Goal: Task Accomplishment & Management: Use online tool/utility

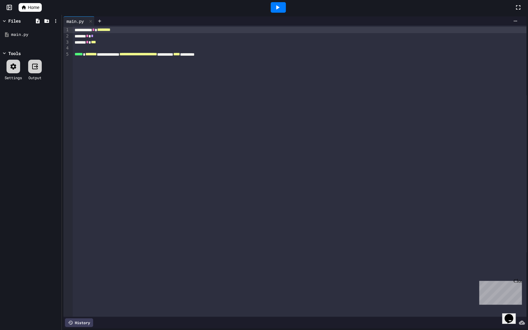
click at [276, 9] on icon at bounding box center [277, 7] width 7 height 7
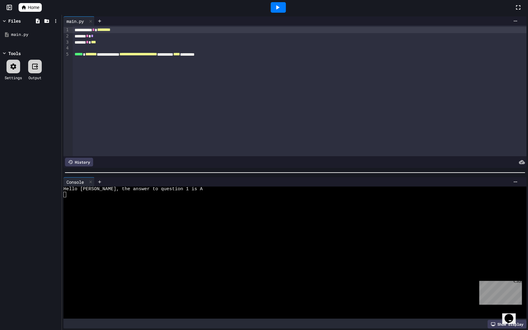
click at [29, 4] on link "Home" at bounding box center [30, 7] width 23 height 9
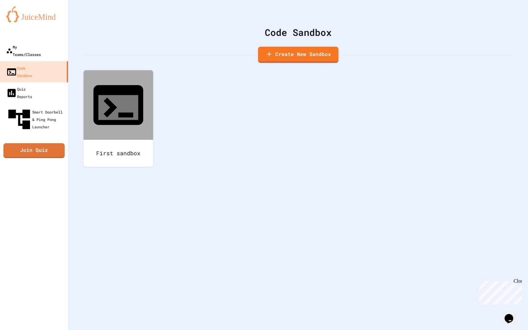
click at [37, 45] on div "My Teams/Classes" at bounding box center [23, 50] width 35 height 15
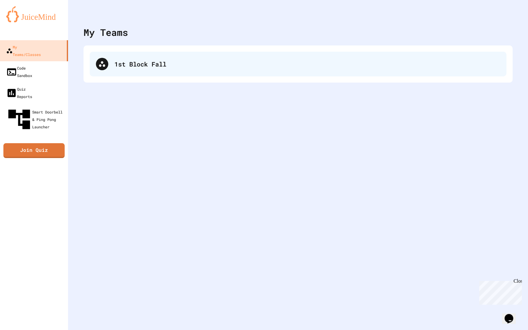
click at [114, 61] on div "1st Block Fall" at bounding box center [298, 64] width 417 height 25
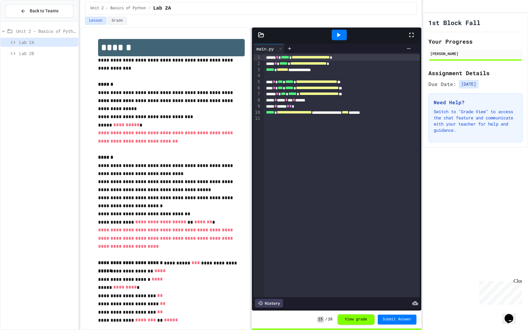
click at [25, 57] on div "Lab 2B" at bounding box center [40, 53] width 78 height 9
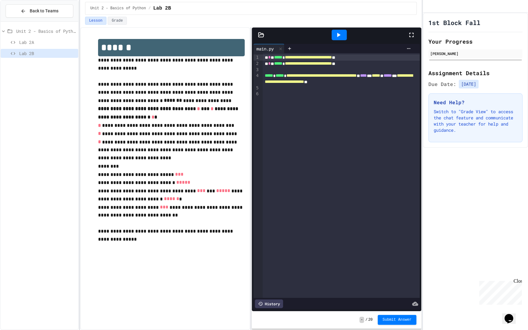
click at [336, 38] on div at bounding box center [339, 35] width 15 height 11
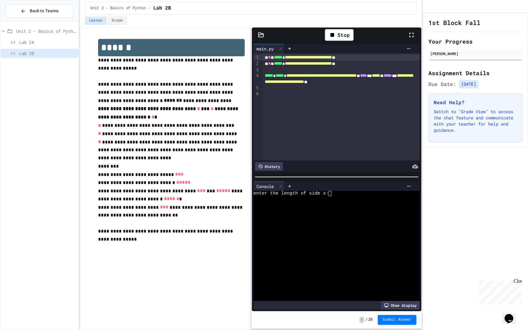
click at [360, 217] on div at bounding box center [334, 216] width 162 height 6
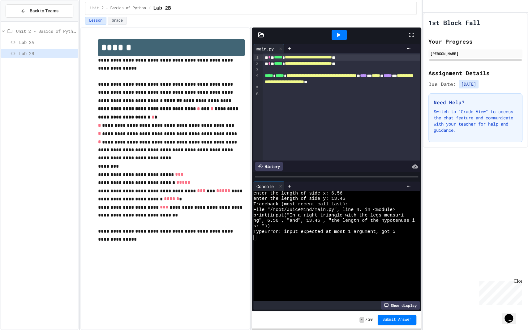
click at [338, 40] on div at bounding box center [339, 35] width 15 height 11
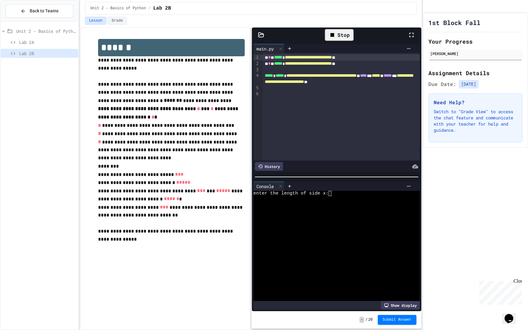
click at [339, 32] on div "Stop" at bounding box center [339, 35] width 29 height 12
